Goal: Transaction & Acquisition: Purchase product/service

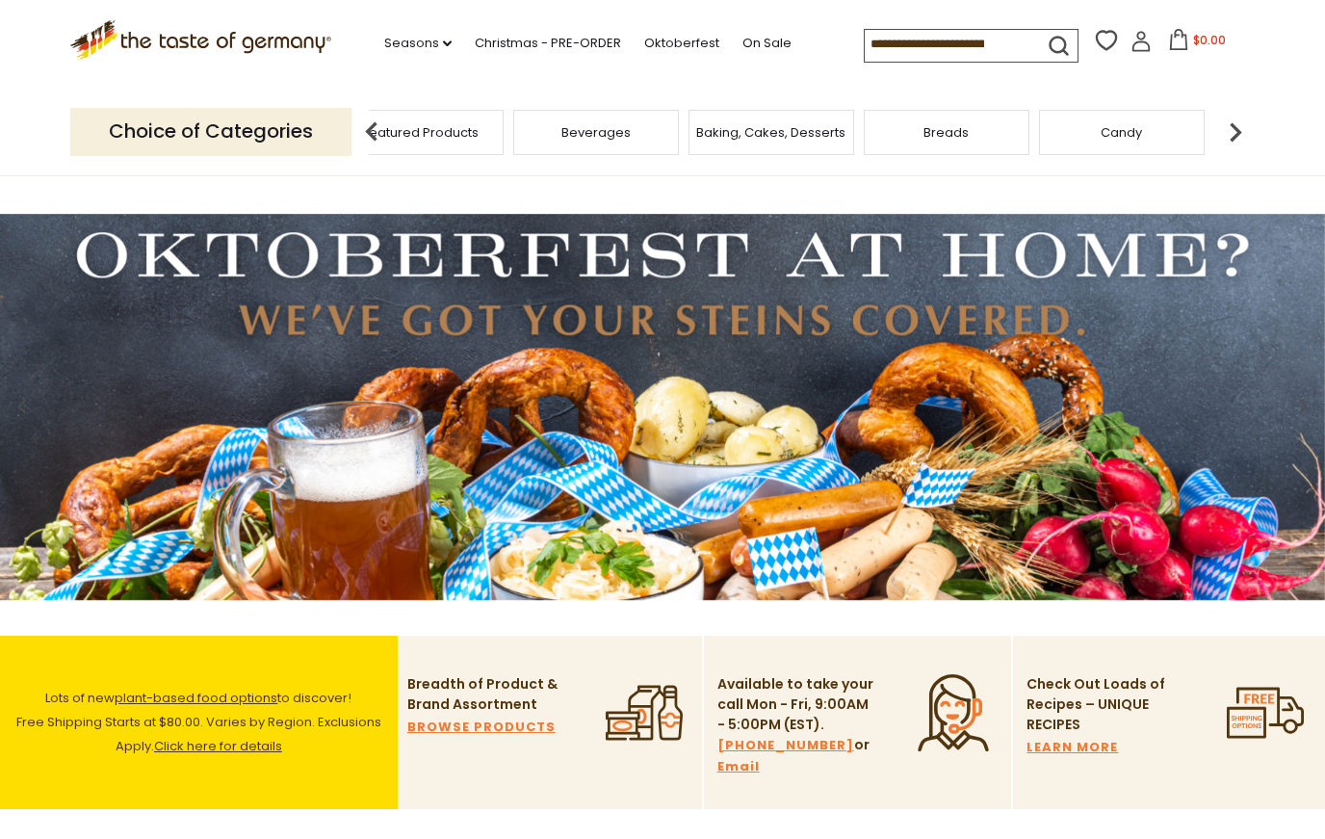
click at [323, 121] on span "Taste of Germany Collections" at bounding box center [246, 132] width 154 height 29
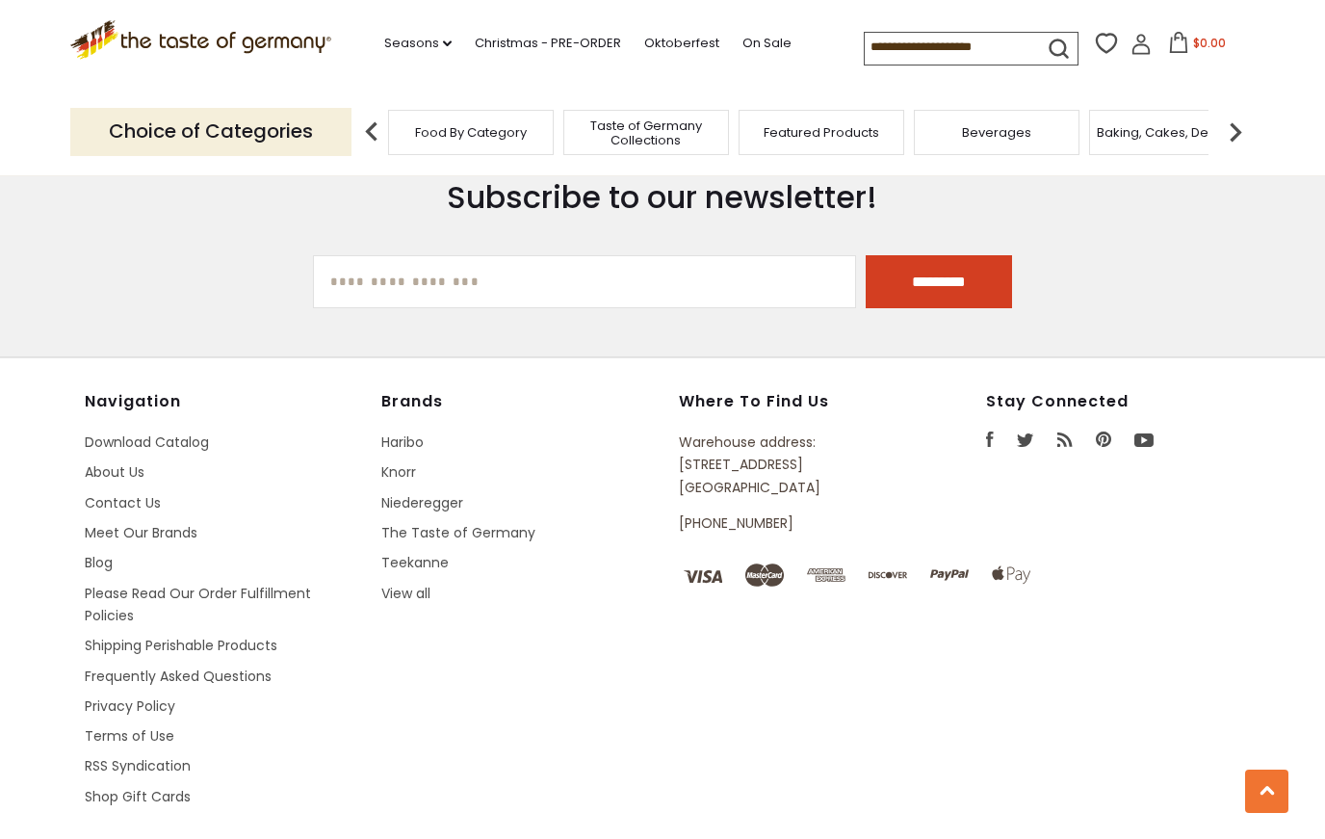
scroll to position [5220, 0]
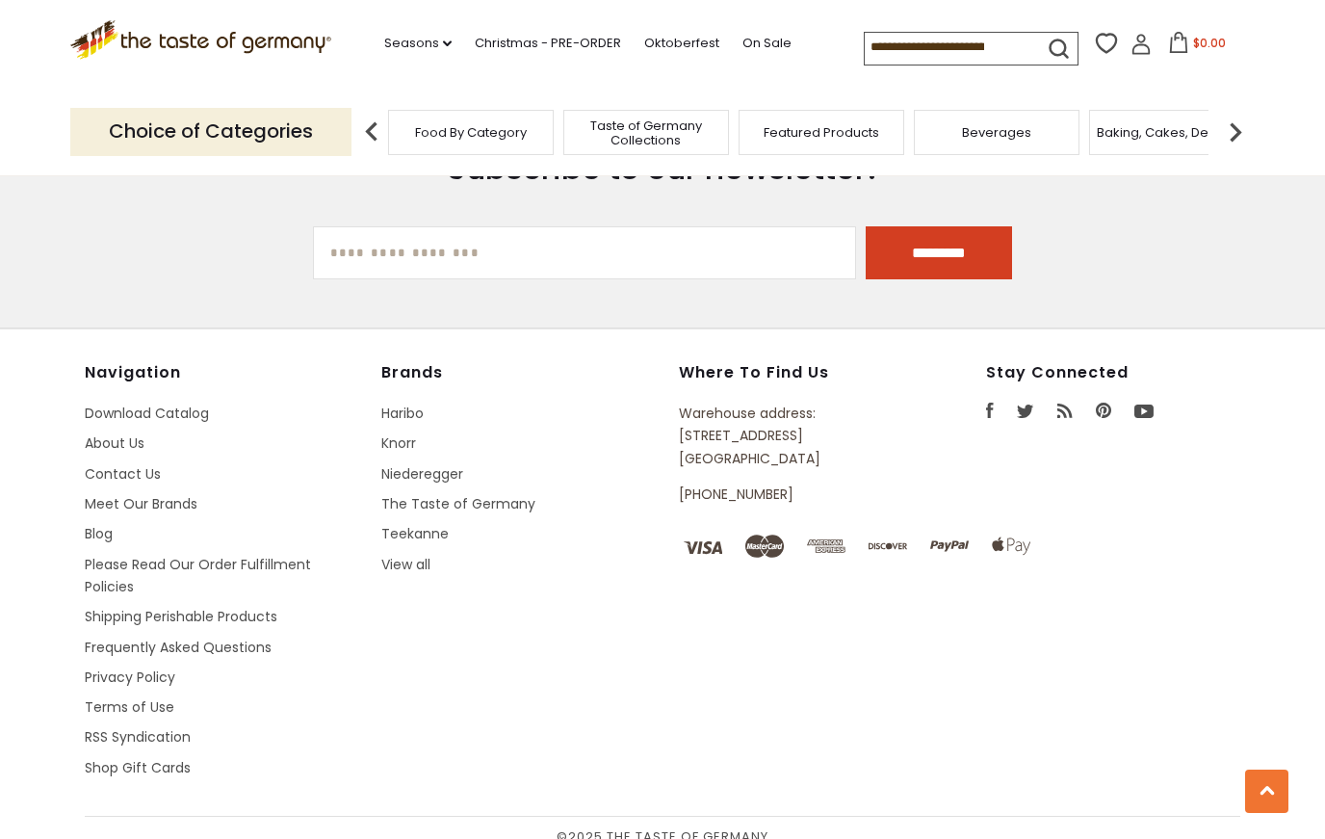
click at [1097, 135] on span "Baking, Cakes, Desserts" at bounding box center [1171, 132] width 149 height 14
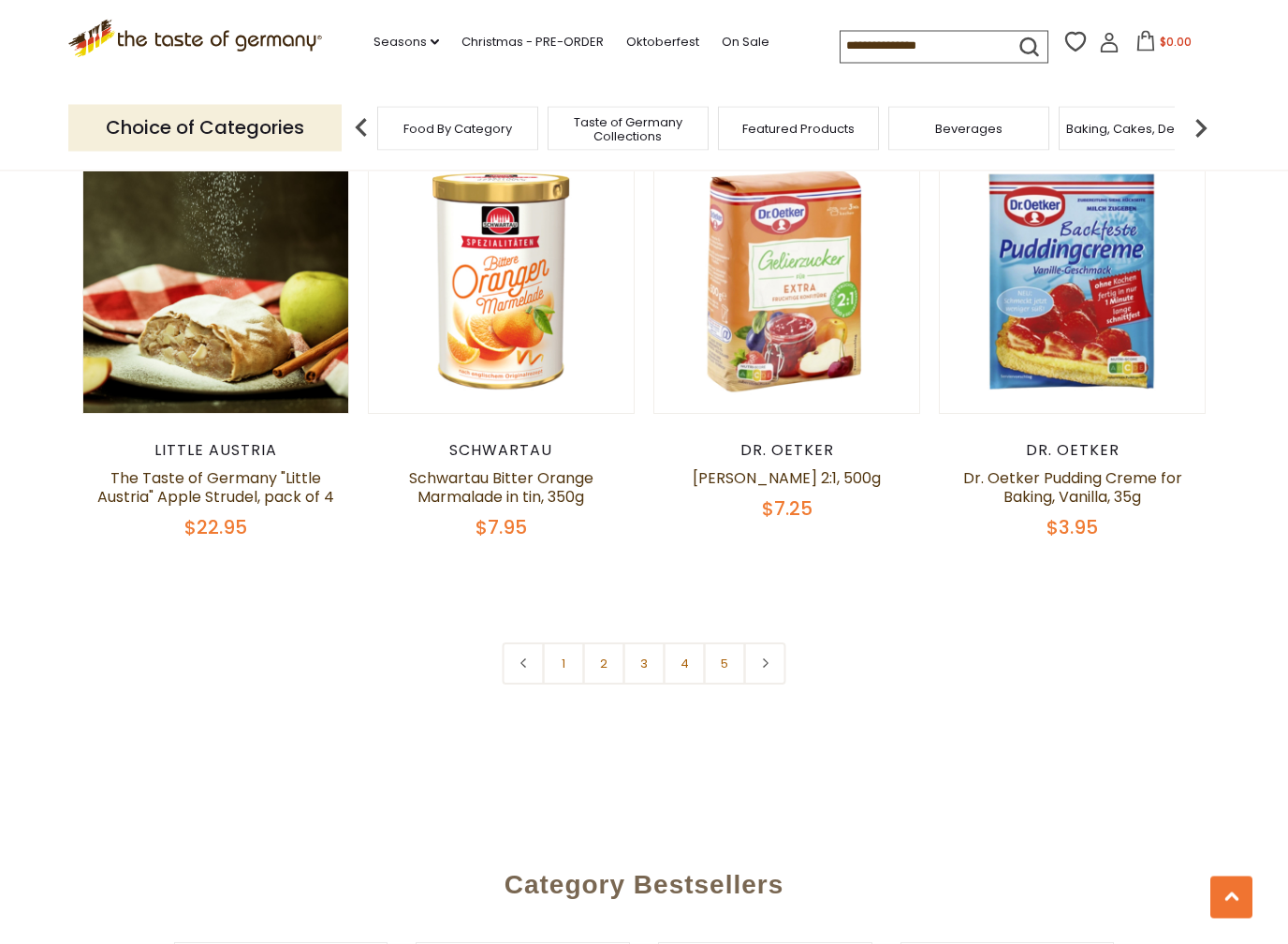
scroll to position [4211, 0]
click at [770, 643] on link at bounding box center [765, 663] width 42 height 42
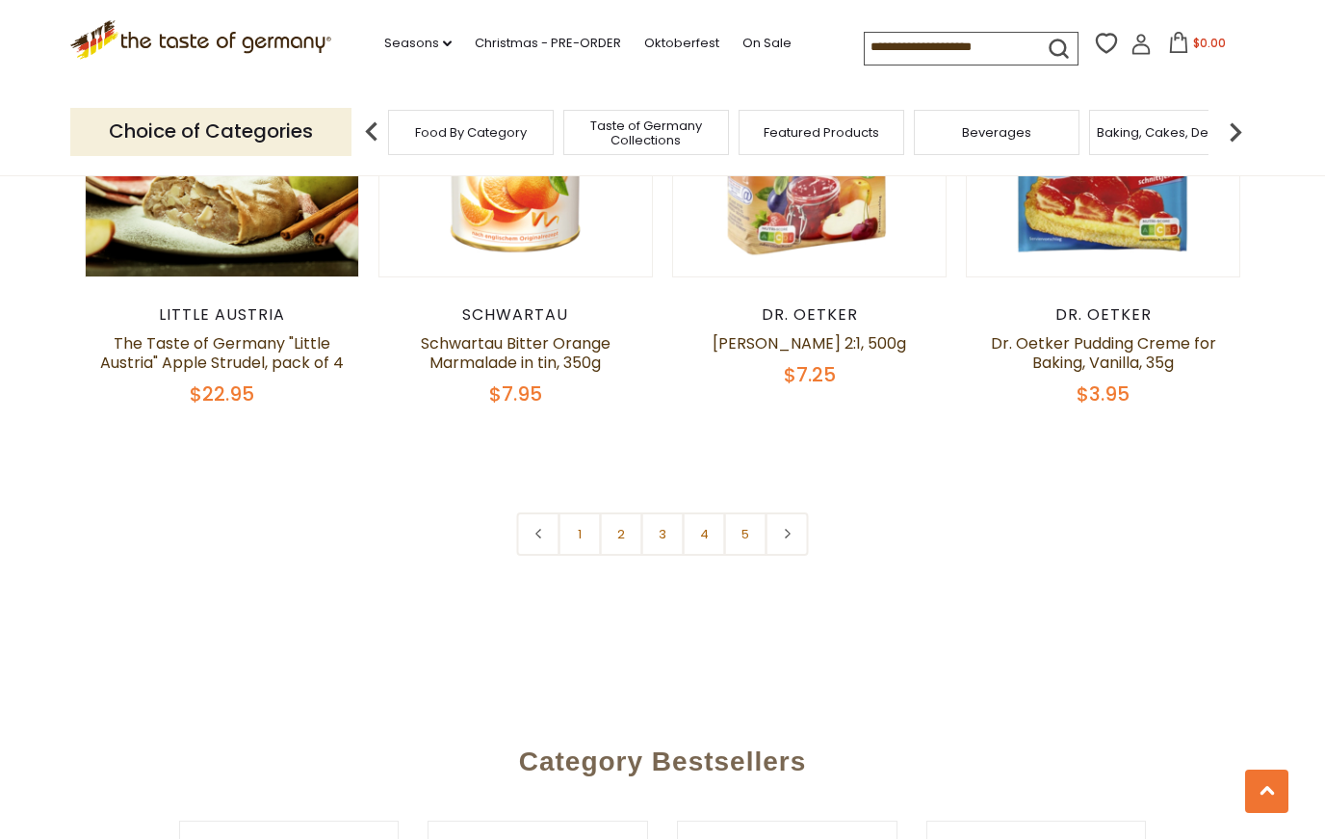
scroll to position [4479, 0]
click at [793, 529] on icon at bounding box center [787, 534] width 12 height 10
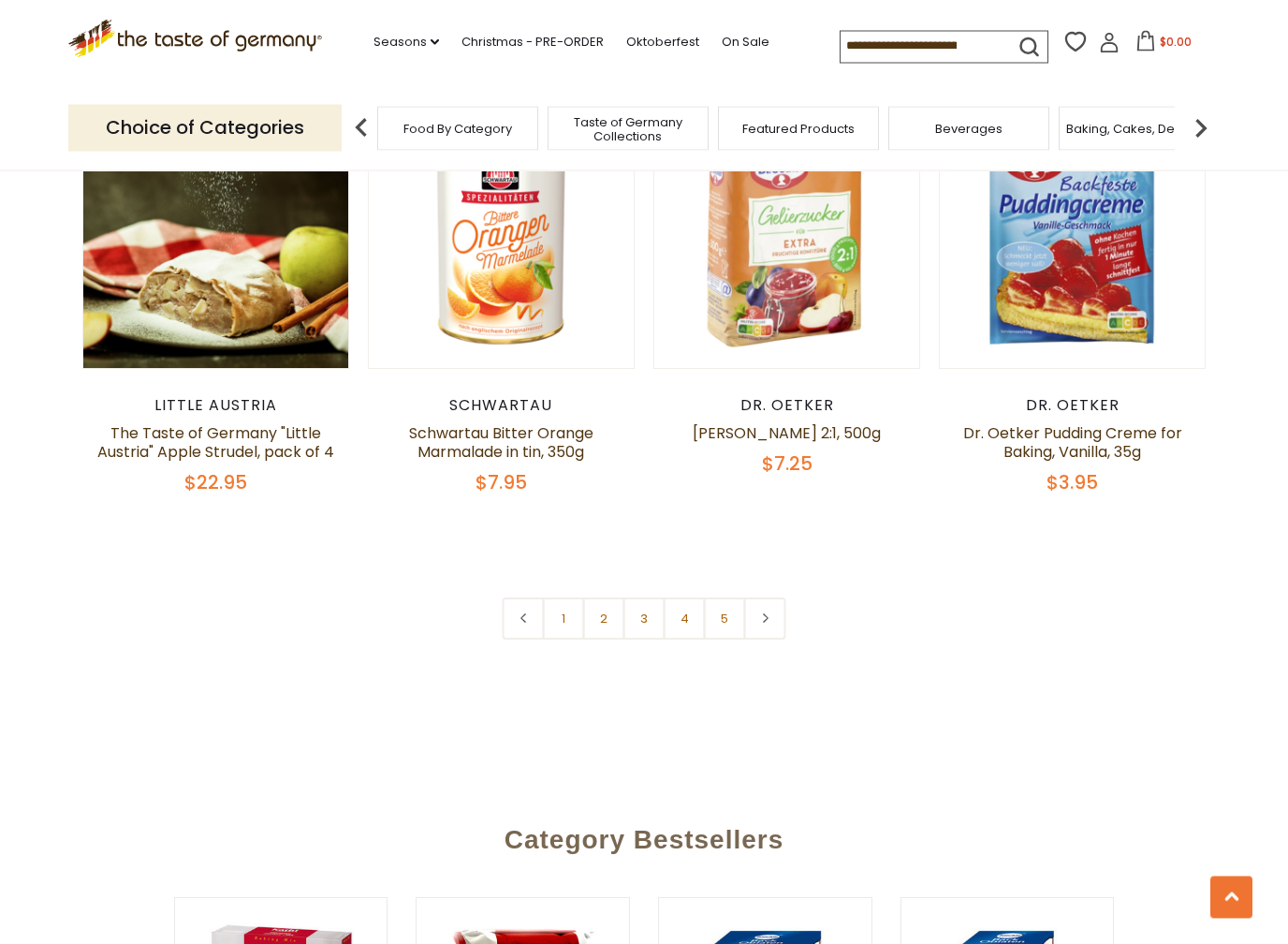
scroll to position [4255, 0]
click at [606, 597] on link "2" at bounding box center [604, 617] width 42 height 42
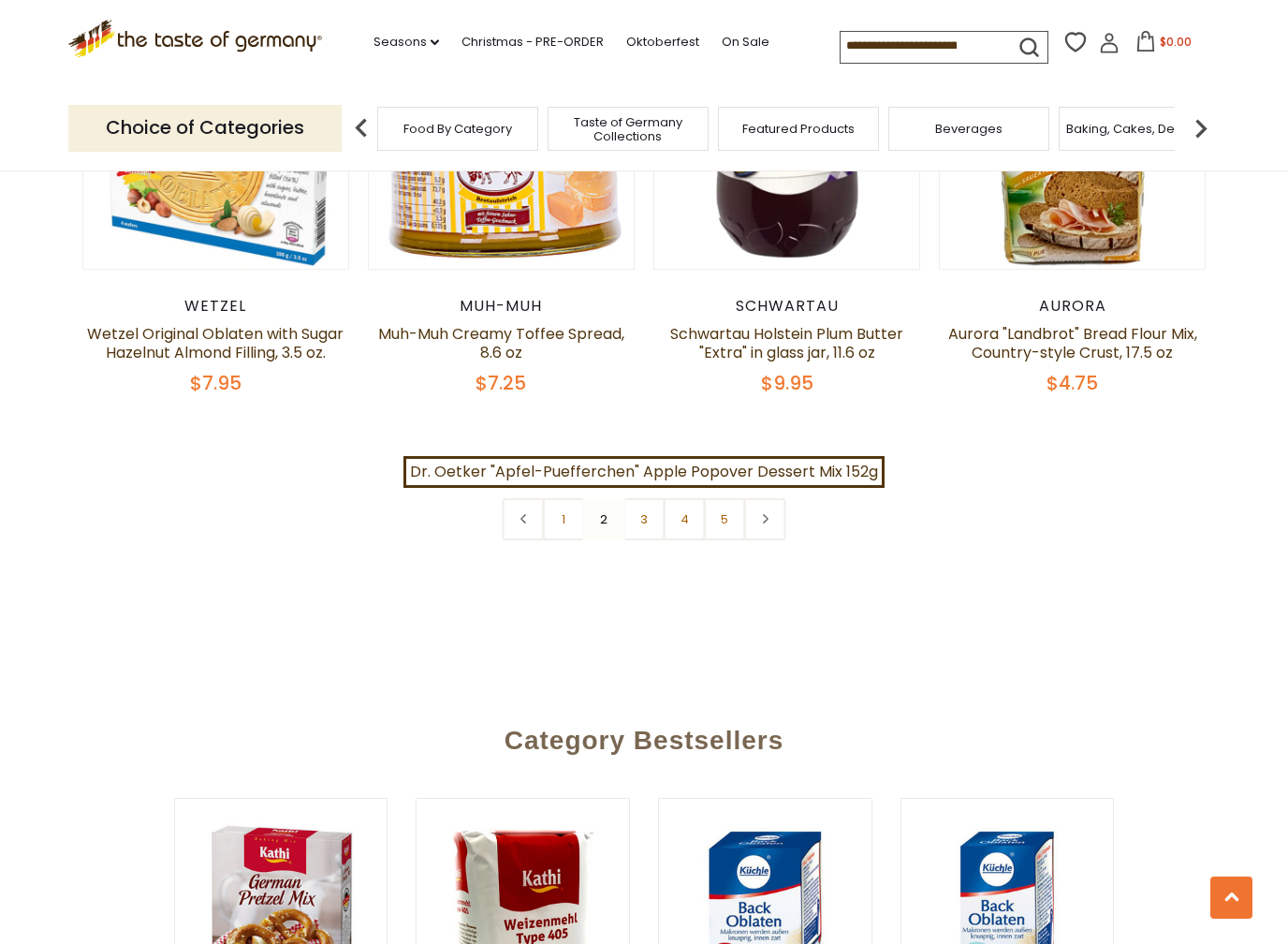
scroll to position [4378, 0]
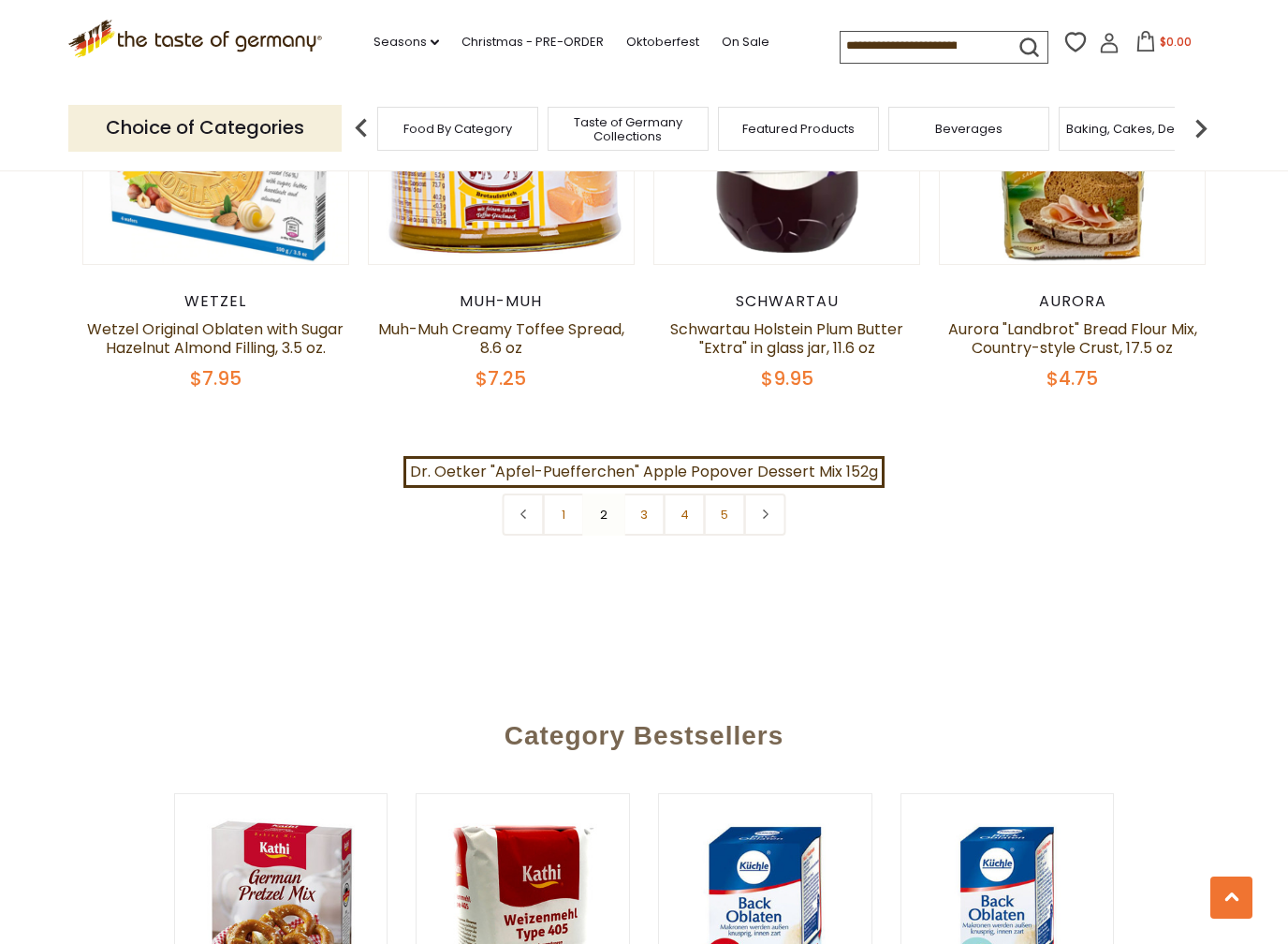
click at [644, 493] on link "3" at bounding box center [644, 513] width 42 height 42
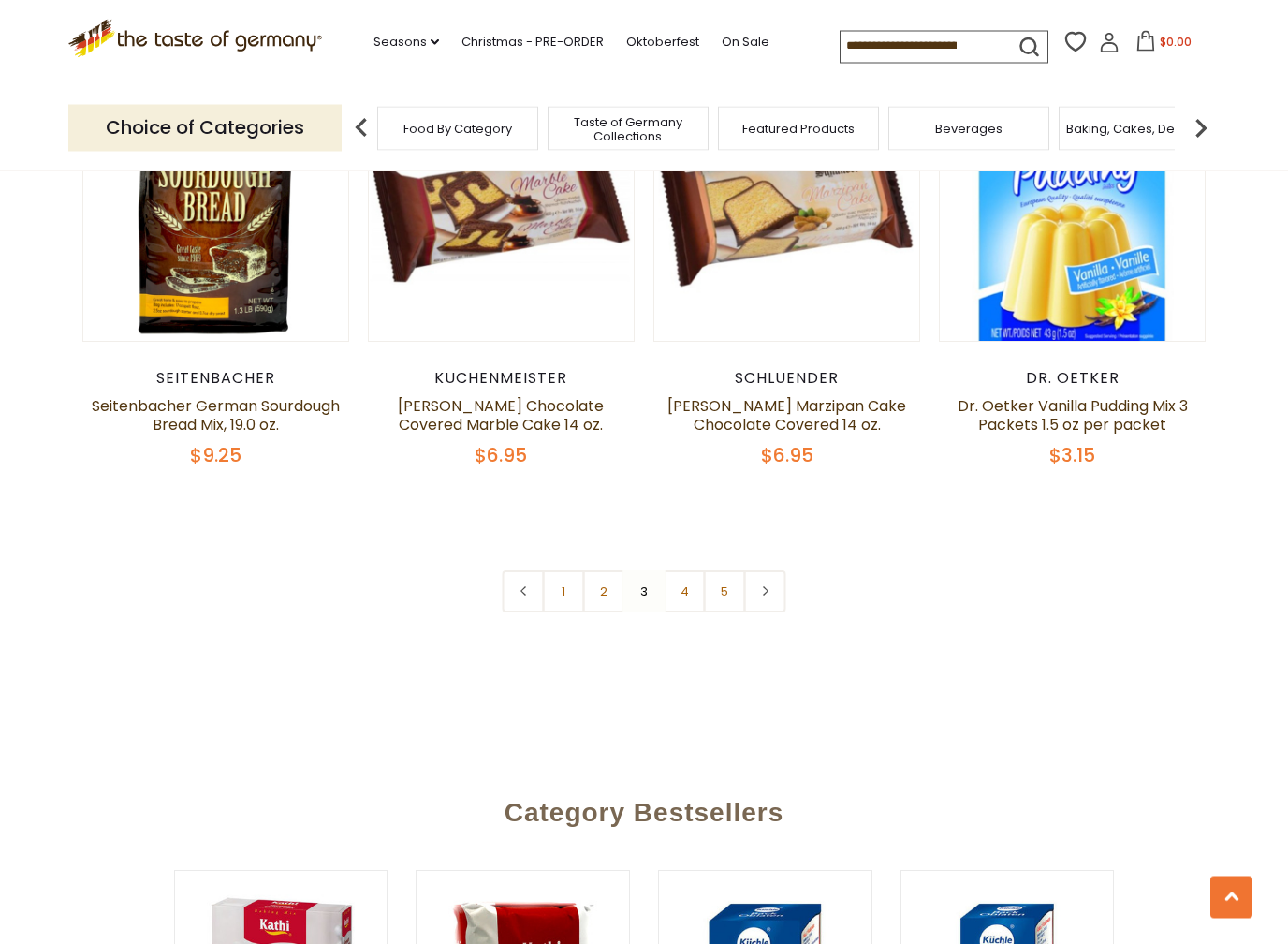
scroll to position [4361, 0]
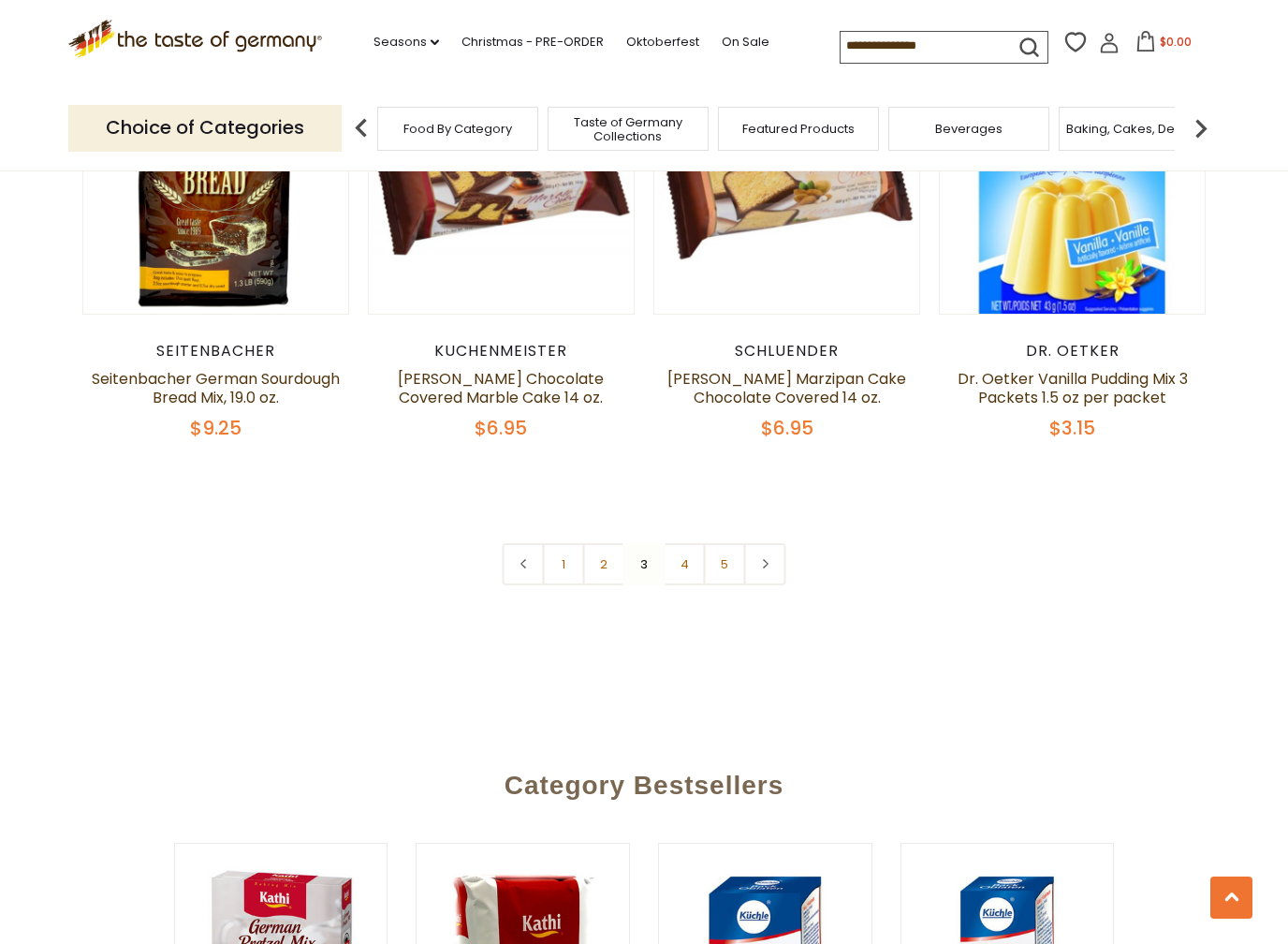
click at [680, 569] on link "4" at bounding box center [684, 564] width 42 height 42
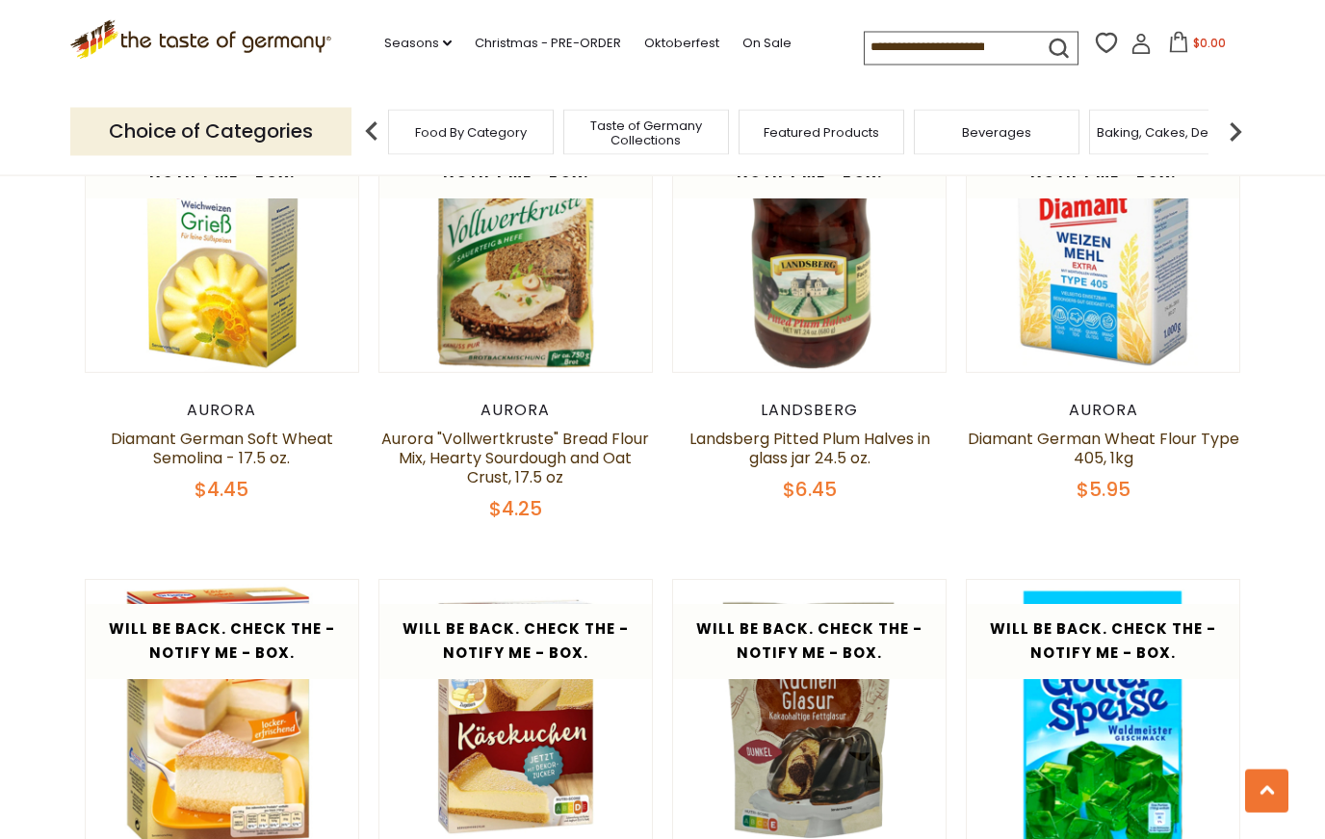
scroll to position [3920, 0]
